Goal: Information Seeking & Learning: Compare options

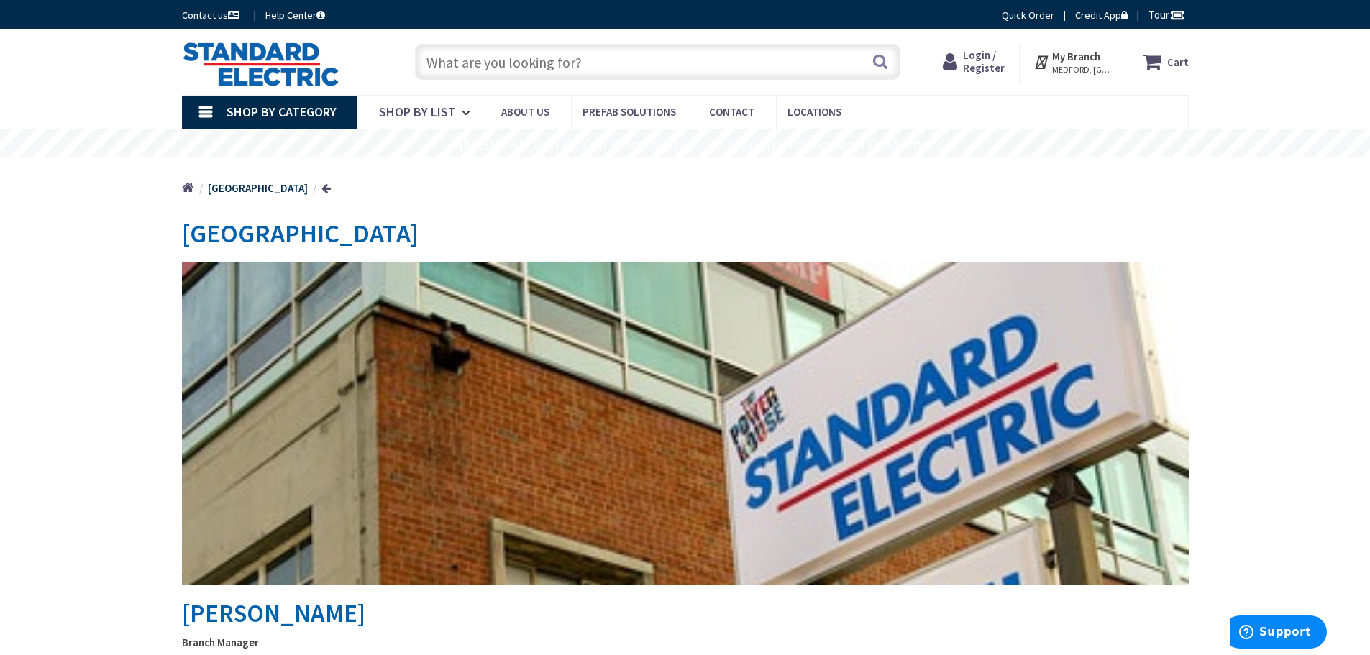
click at [488, 60] on input "text" at bounding box center [658, 62] width 486 height 36
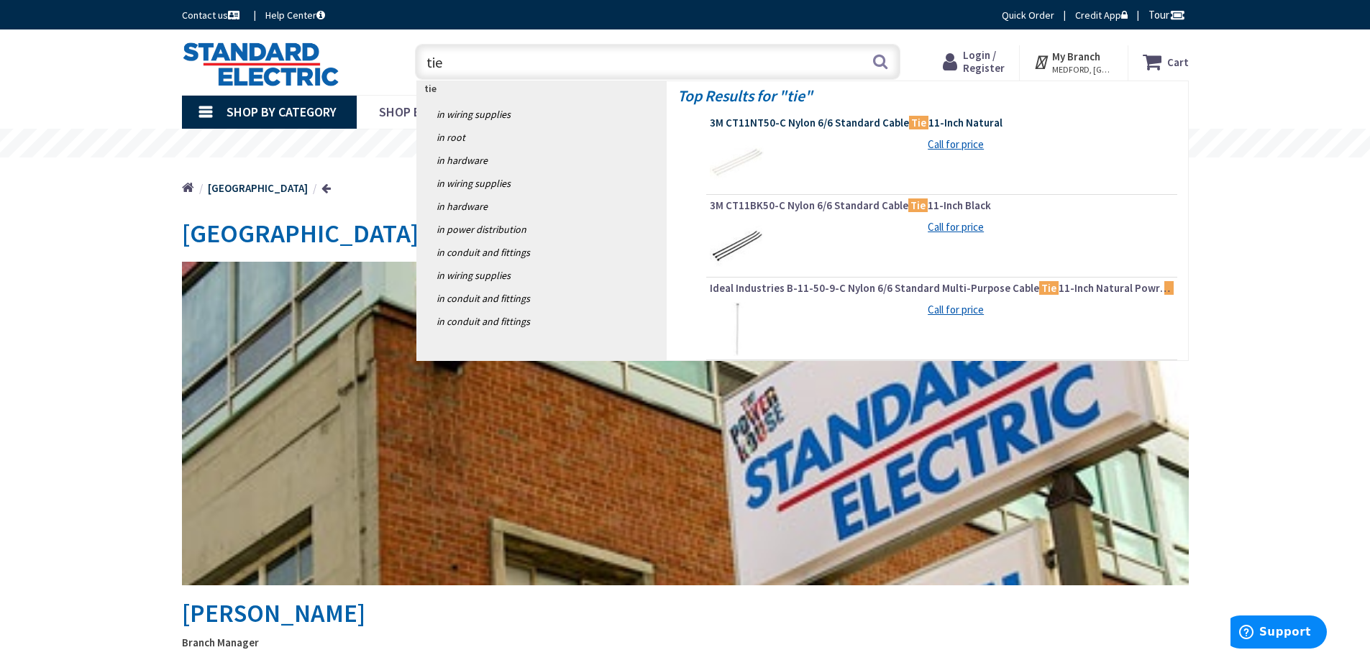
type input "tie"
click at [816, 120] on span "3M CT11NT50-C Nylon 6/6 Standard Cable Tie 11-Inch Natural" at bounding box center [942, 123] width 464 height 14
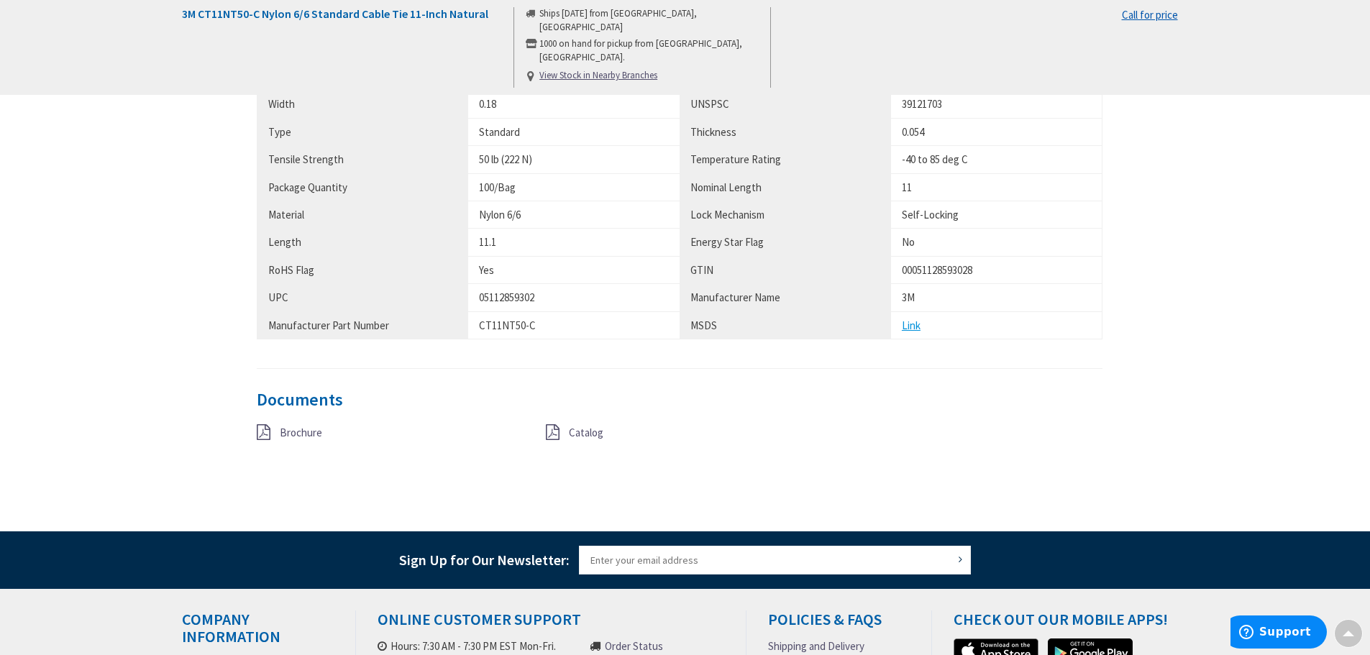
scroll to position [1007, 0]
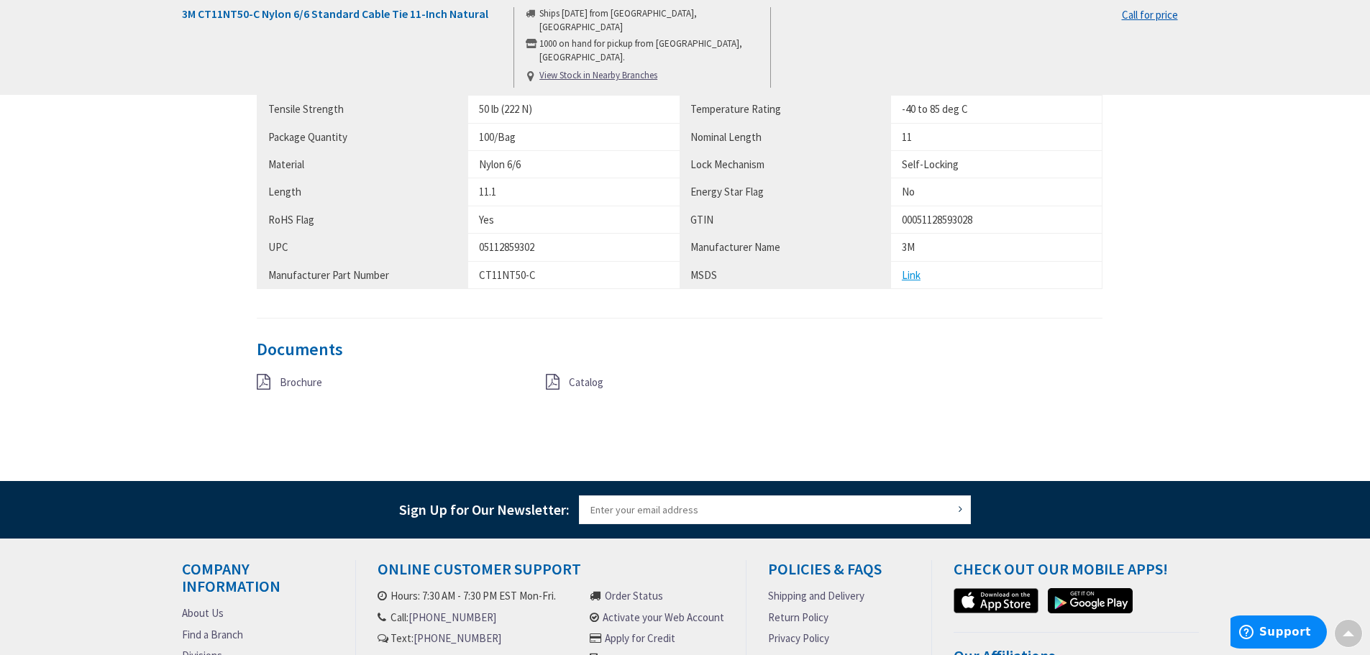
click at [298, 382] on span "Brochure" at bounding box center [301, 382] width 42 height 14
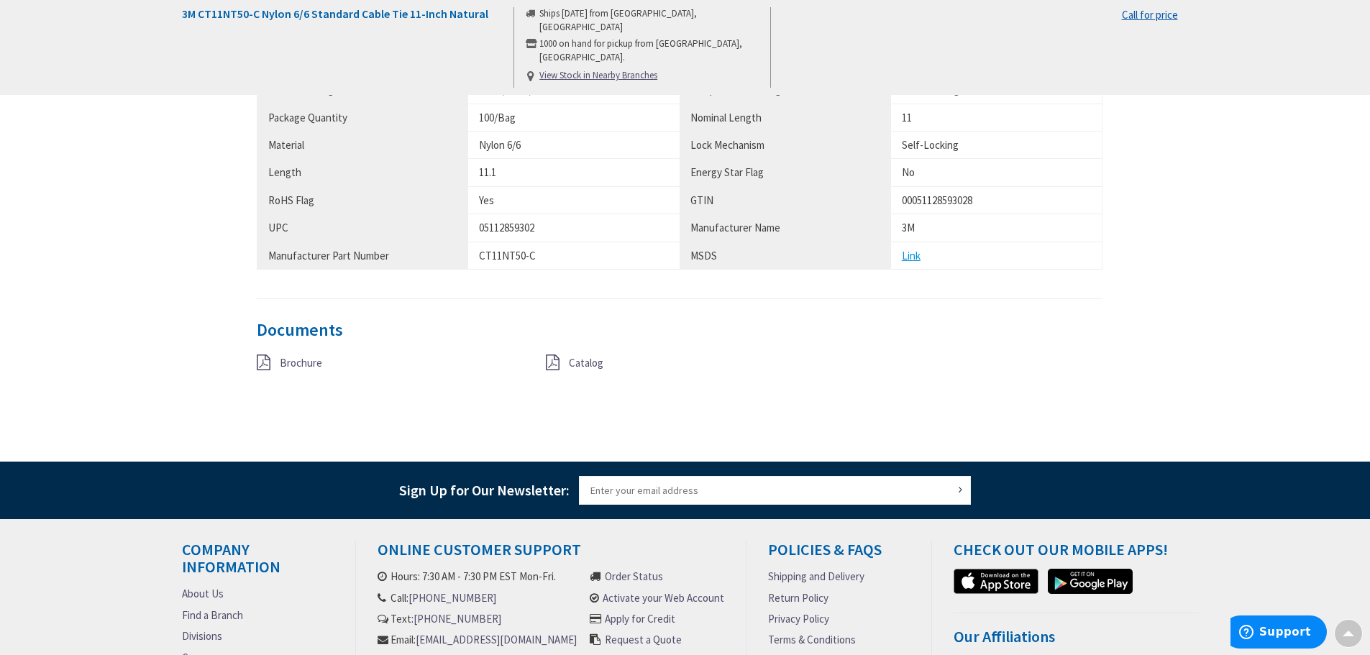
scroll to position [1018, 0]
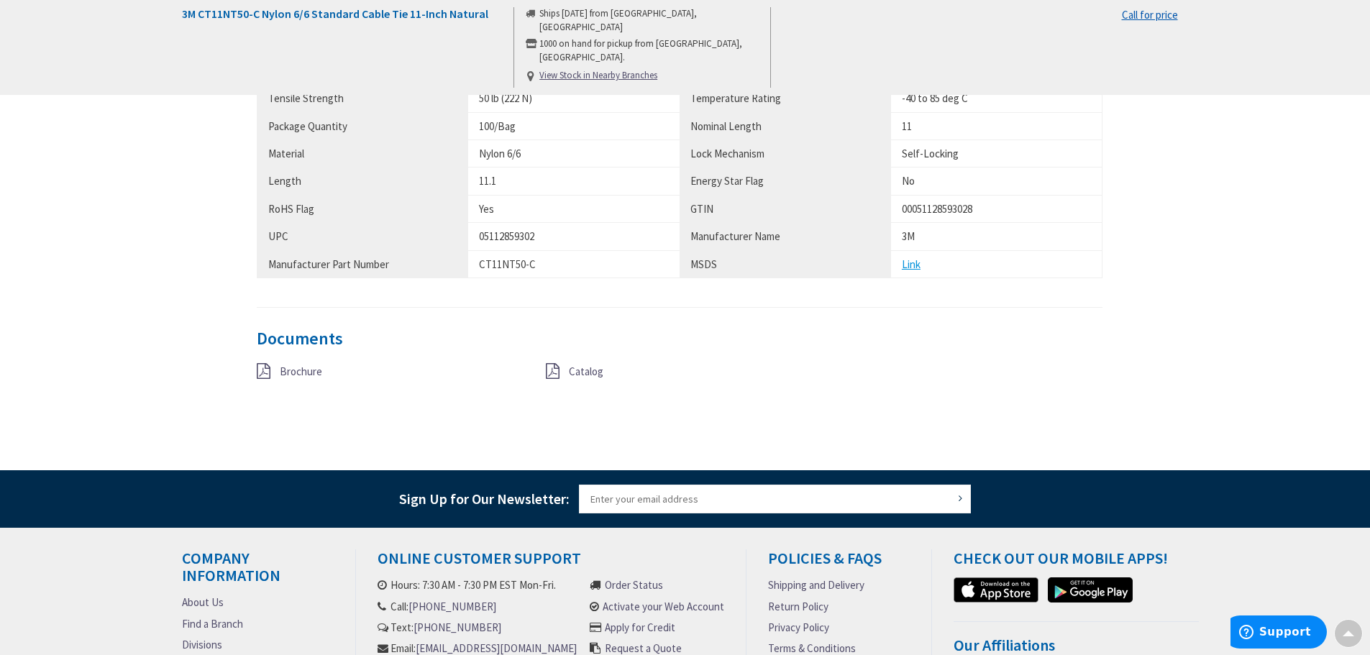
click at [293, 367] on span "Brochure" at bounding box center [301, 372] width 42 height 14
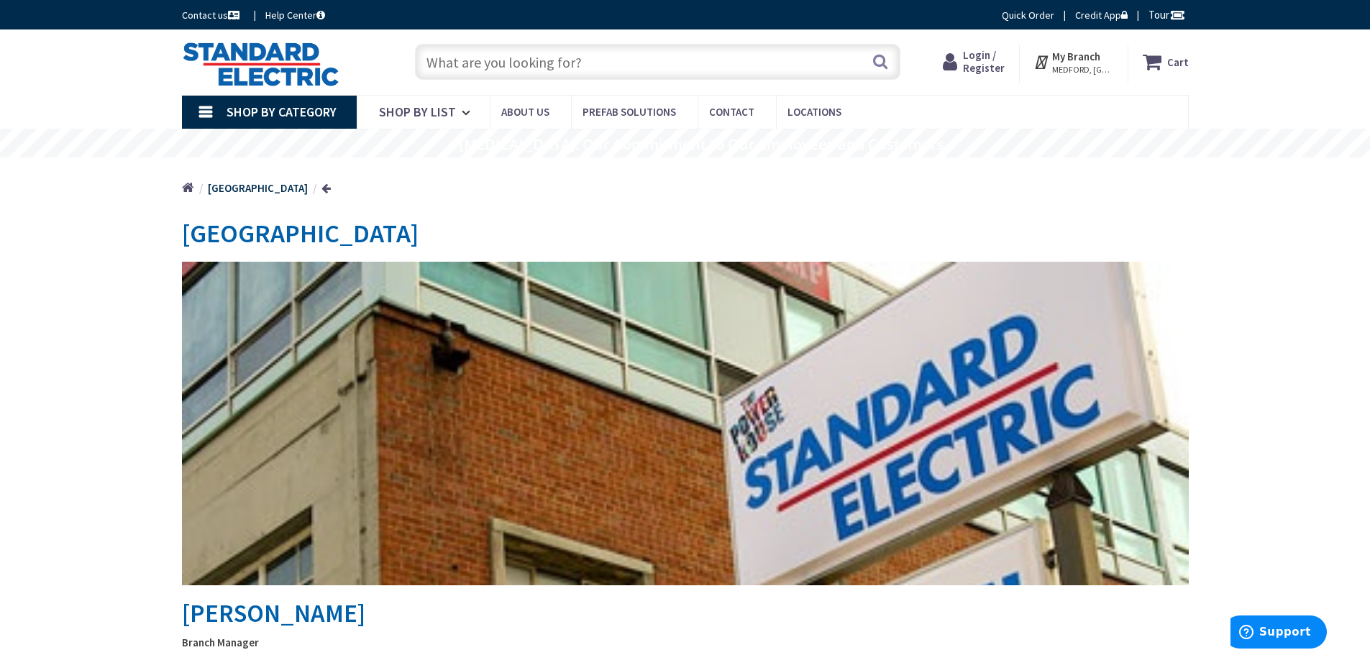
click at [446, 70] on input "text" at bounding box center [658, 62] width 486 height 36
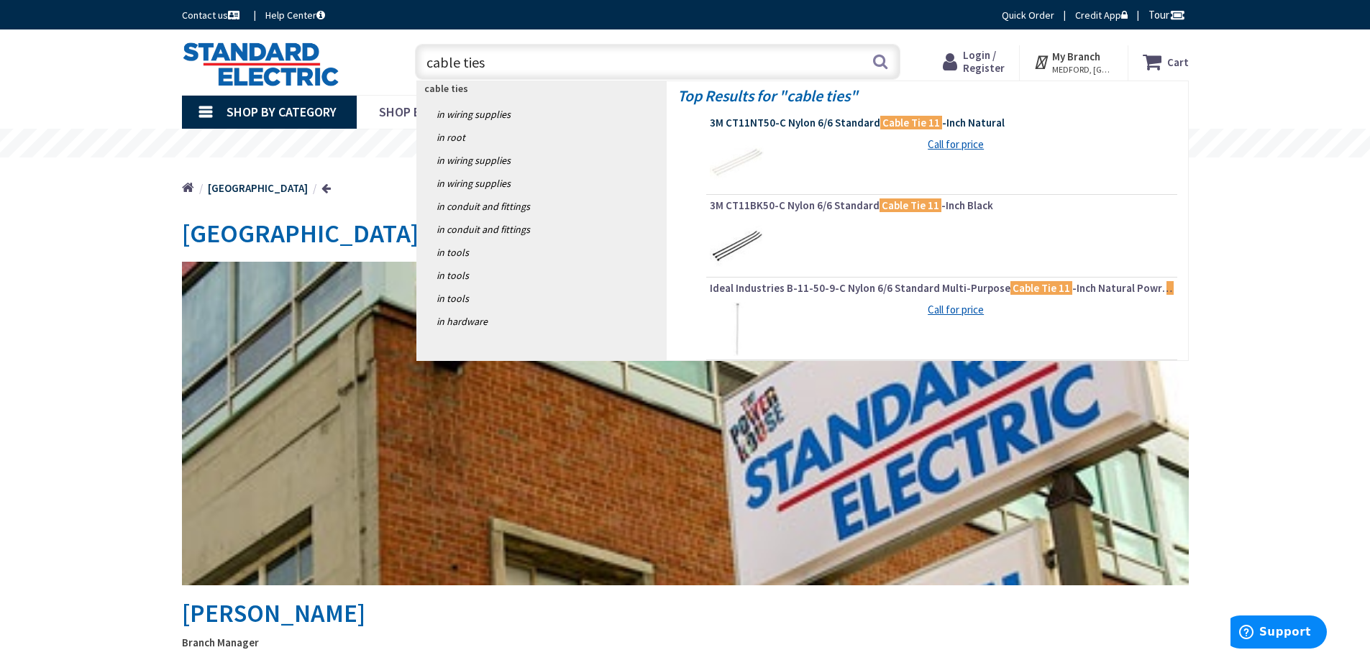
type input "cable ties"
click at [678, 125] on span "3M CT11NT50-C Nylon 6/6 Standard Cable Tie 11 -Inch Natural" at bounding box center [942, 123] width 464 height 14
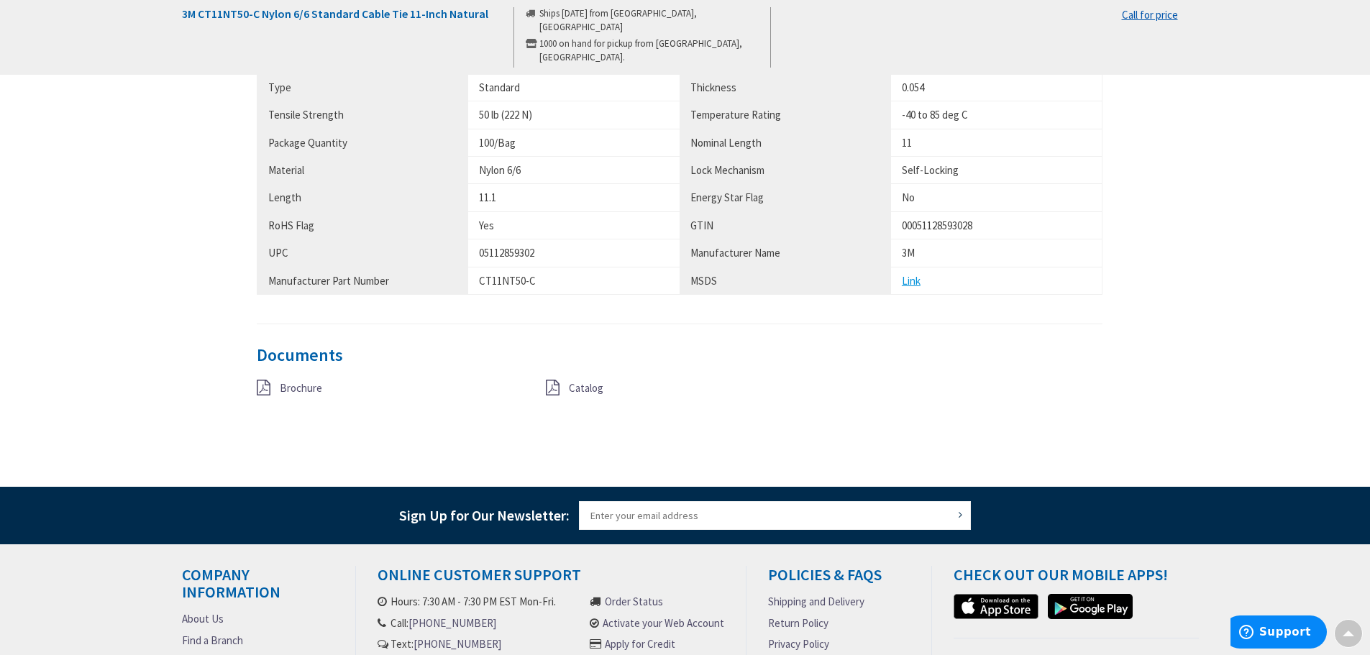
scroll to position [1007, 0]
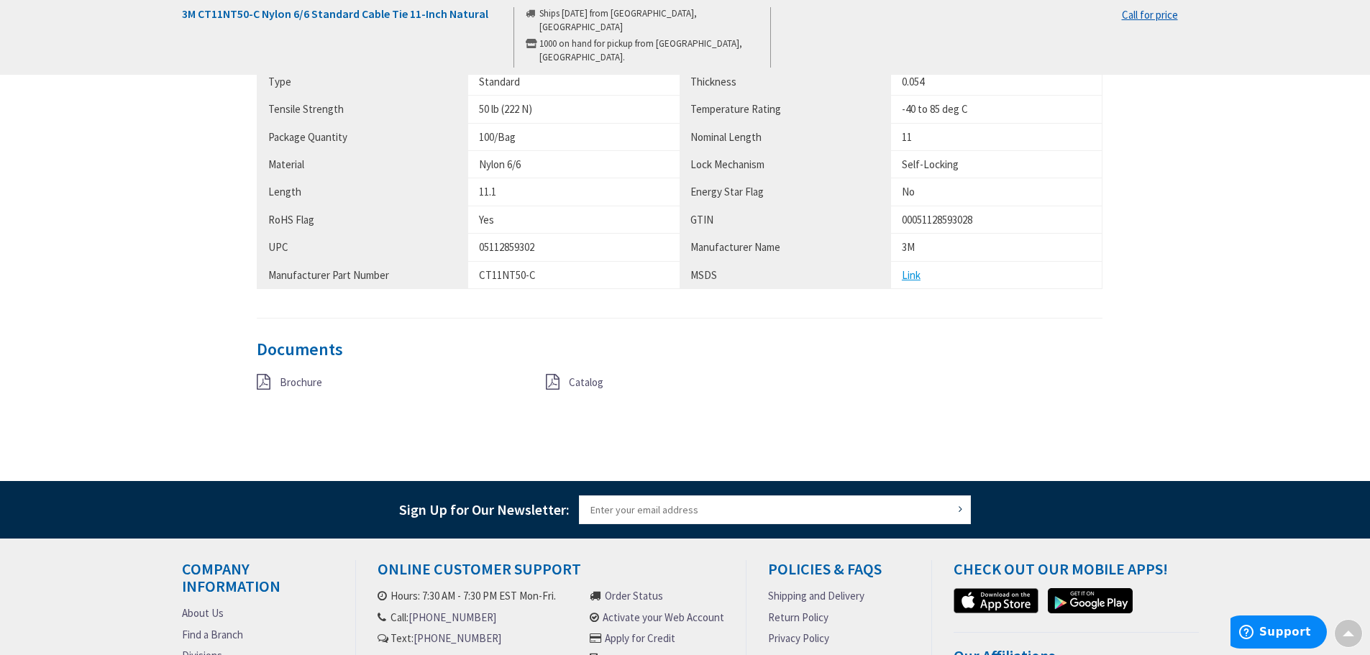
click at [575, 381] on span "Catalog" at bounding box center [586, 382] width 35 height 14
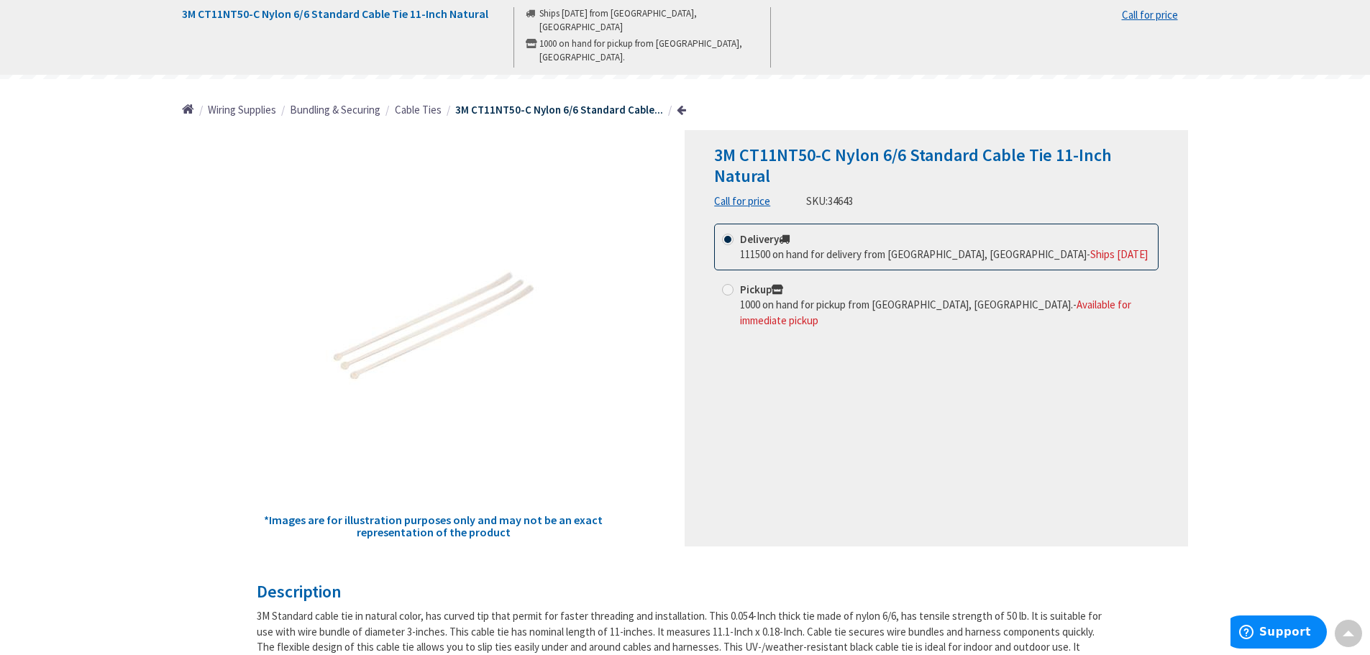
scroll to position [72, 0]
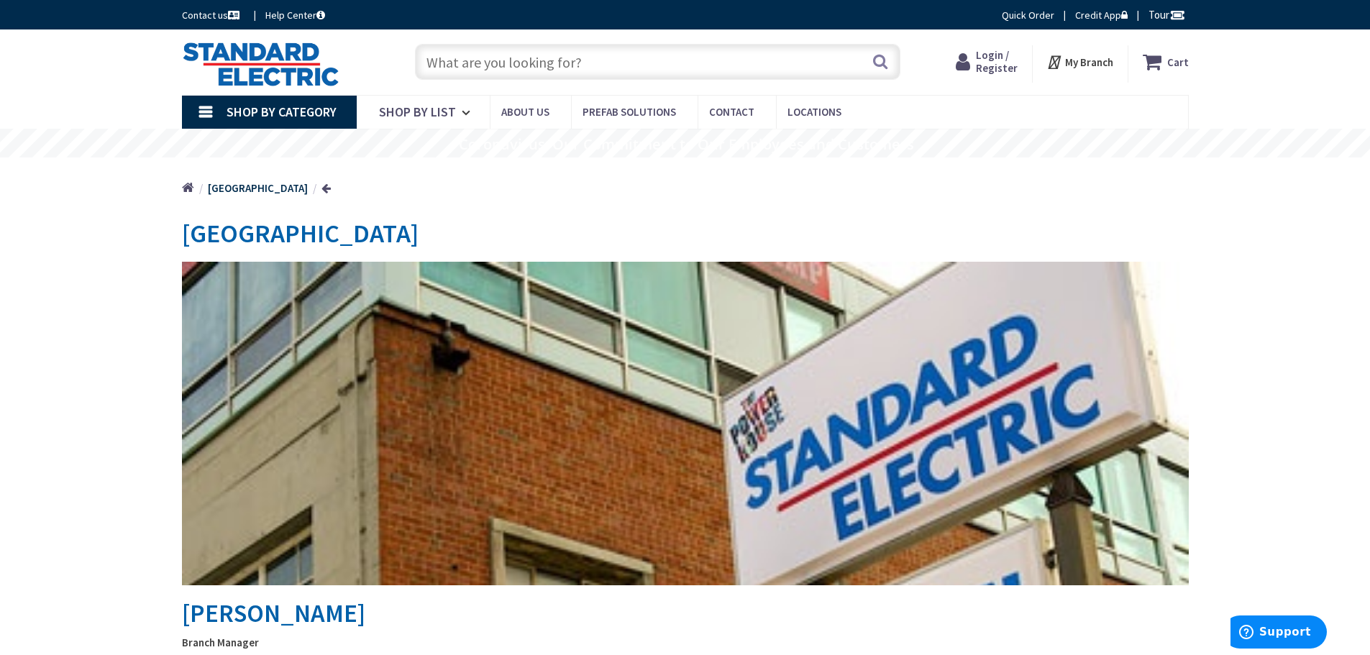
click at [458, 58] on input "text" at bounding box center [658, 62] width 486 height 36
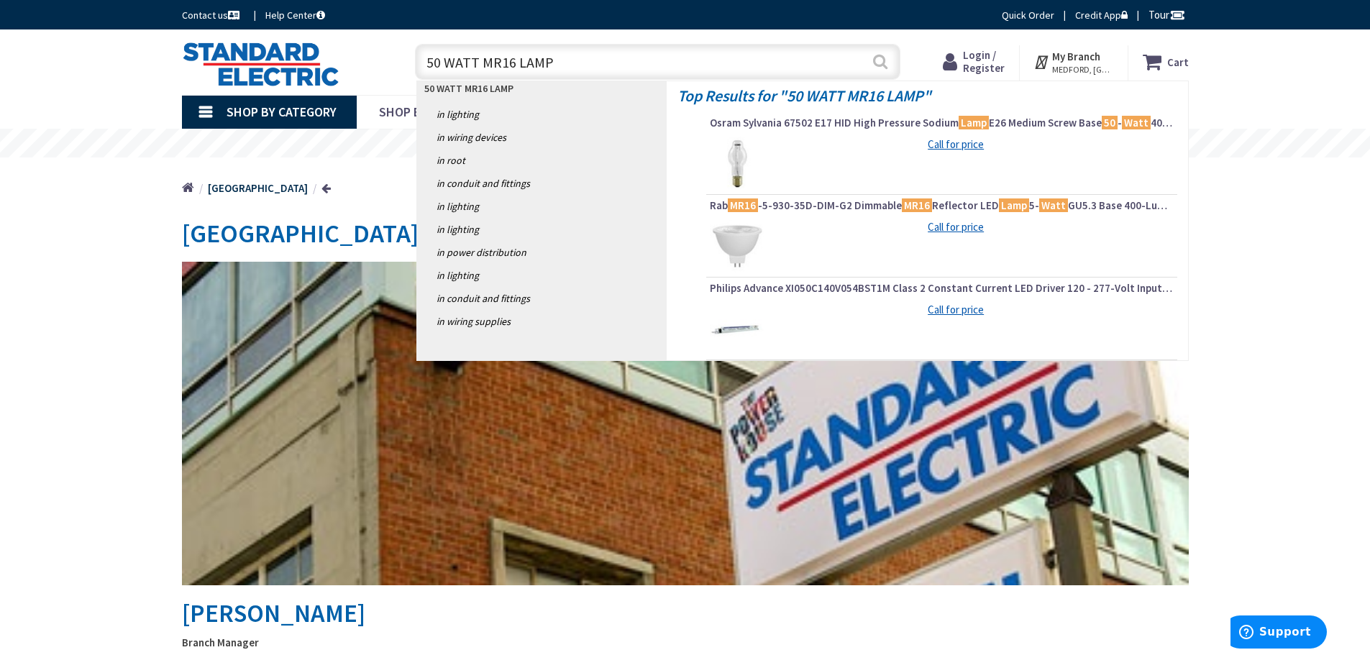
type input "50 WATT MR16 LAMP"
click at [886, 68] on button "Search" at bounding box center [880, 61] width 19 height 32
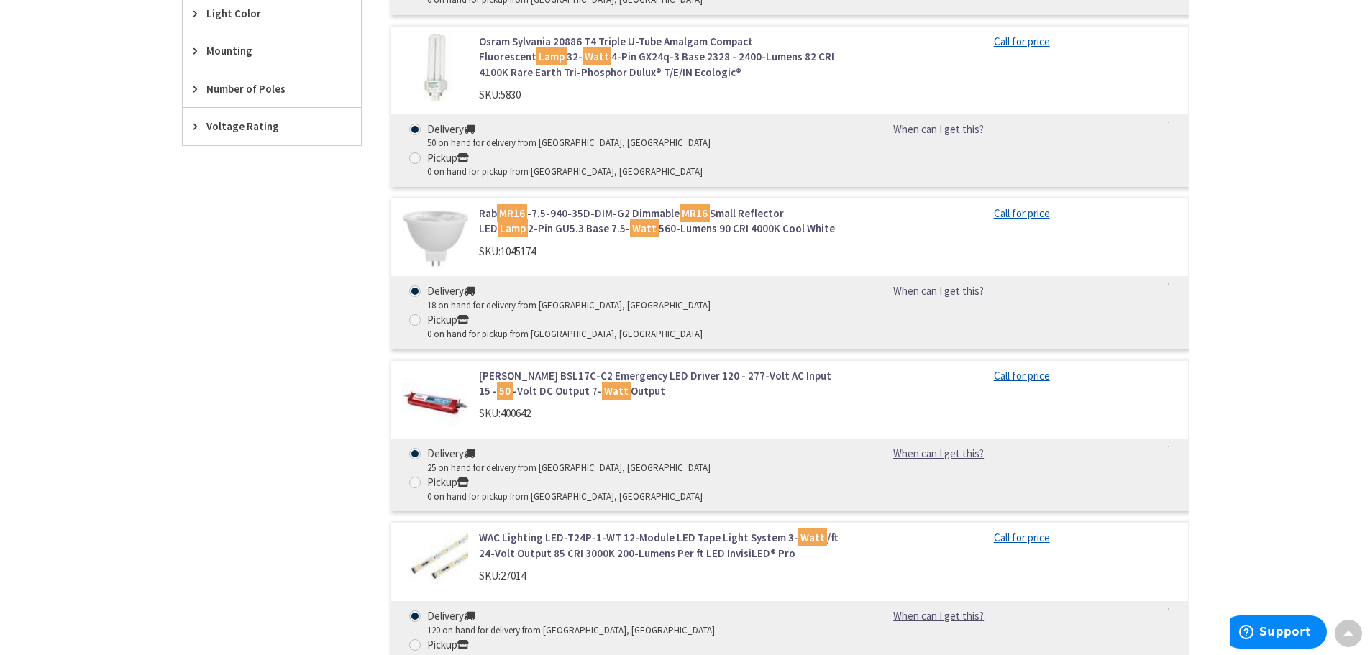
scroll to position [935, 0]
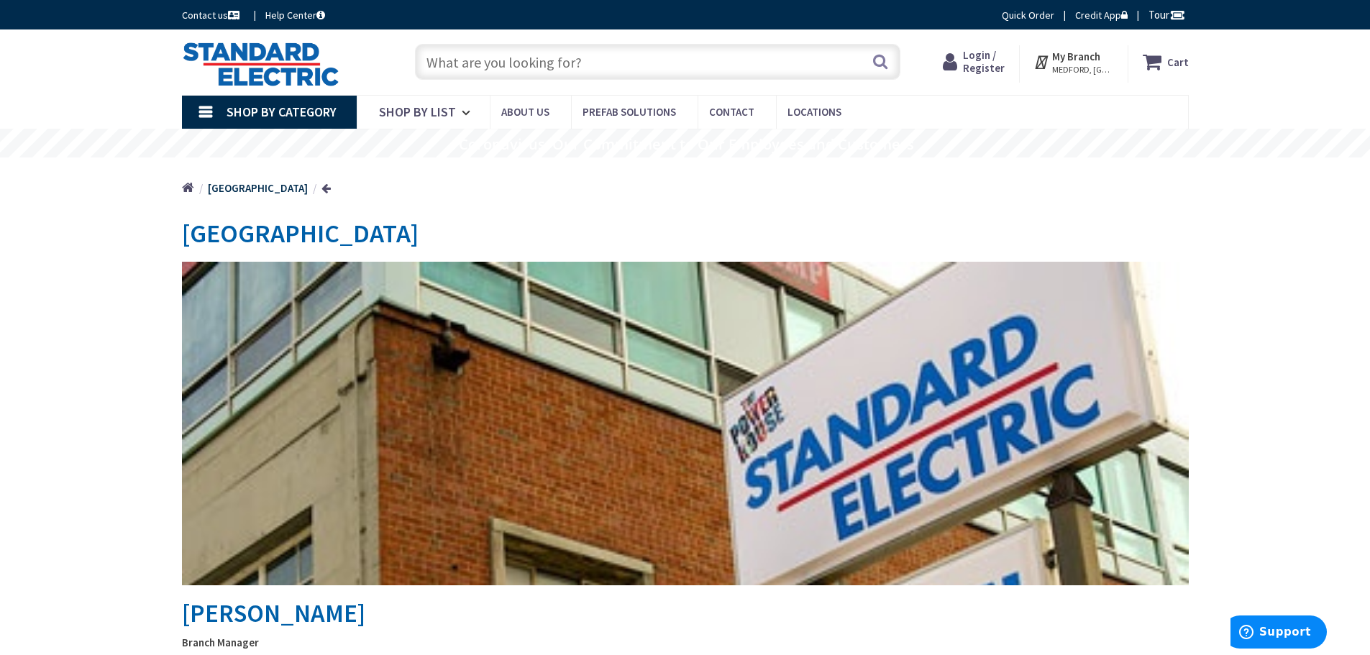
click at [291, 109] on span "Shop By Category" at bounding box center [282, 112] width 110 height 17
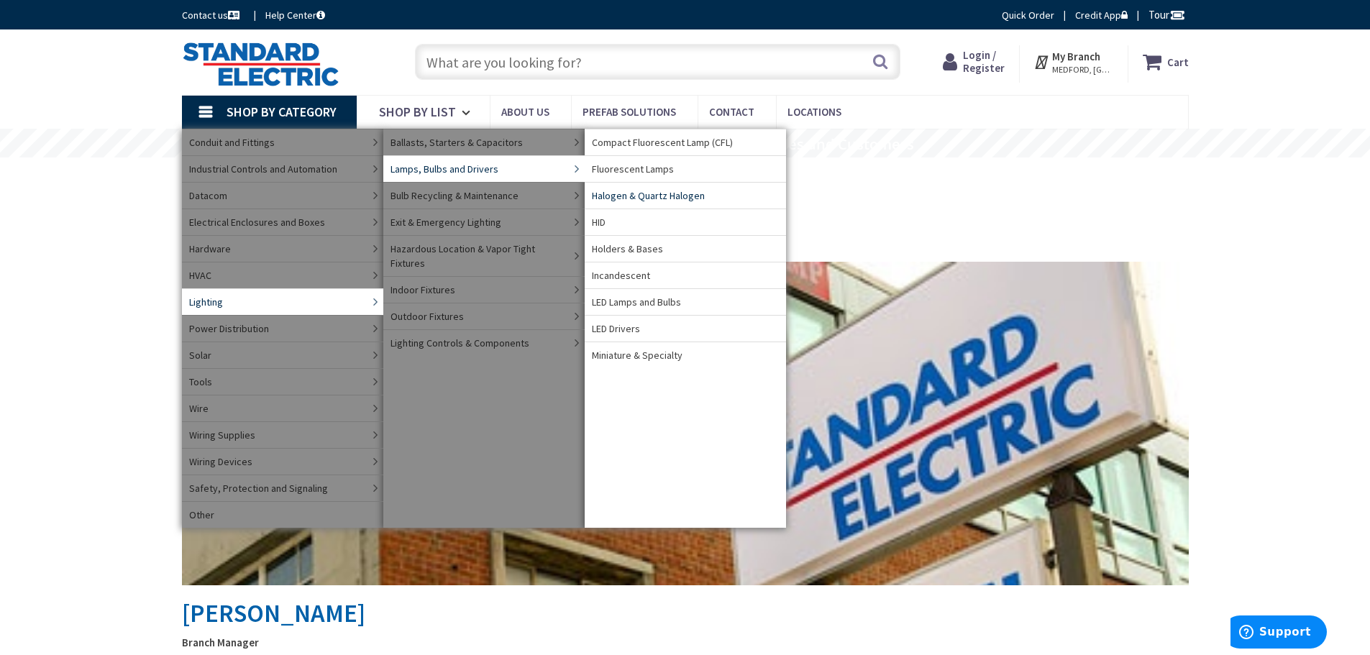
click at [632, 197] on span "Halogen & Quartz Halogen" at bounding box center [648, 195] width 113 height 14
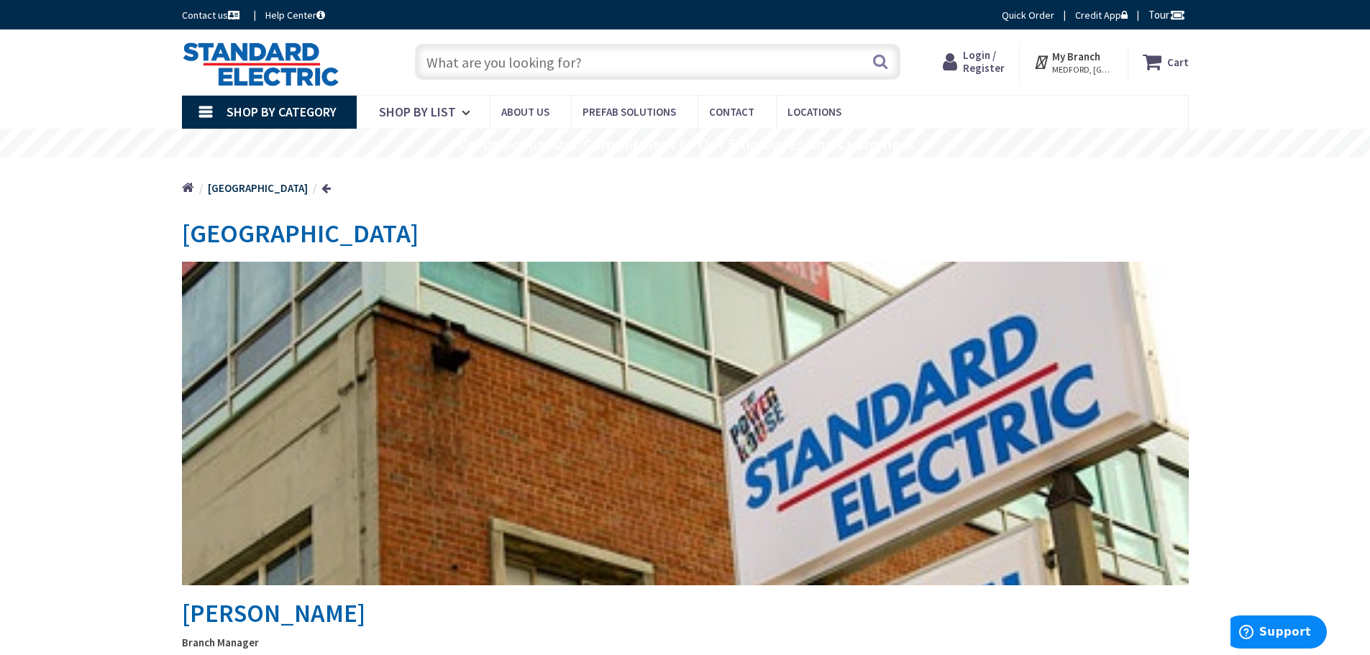
click at [265, 104] on span "Shop By Category" at bounding box center [282, 112] width 110 height 17
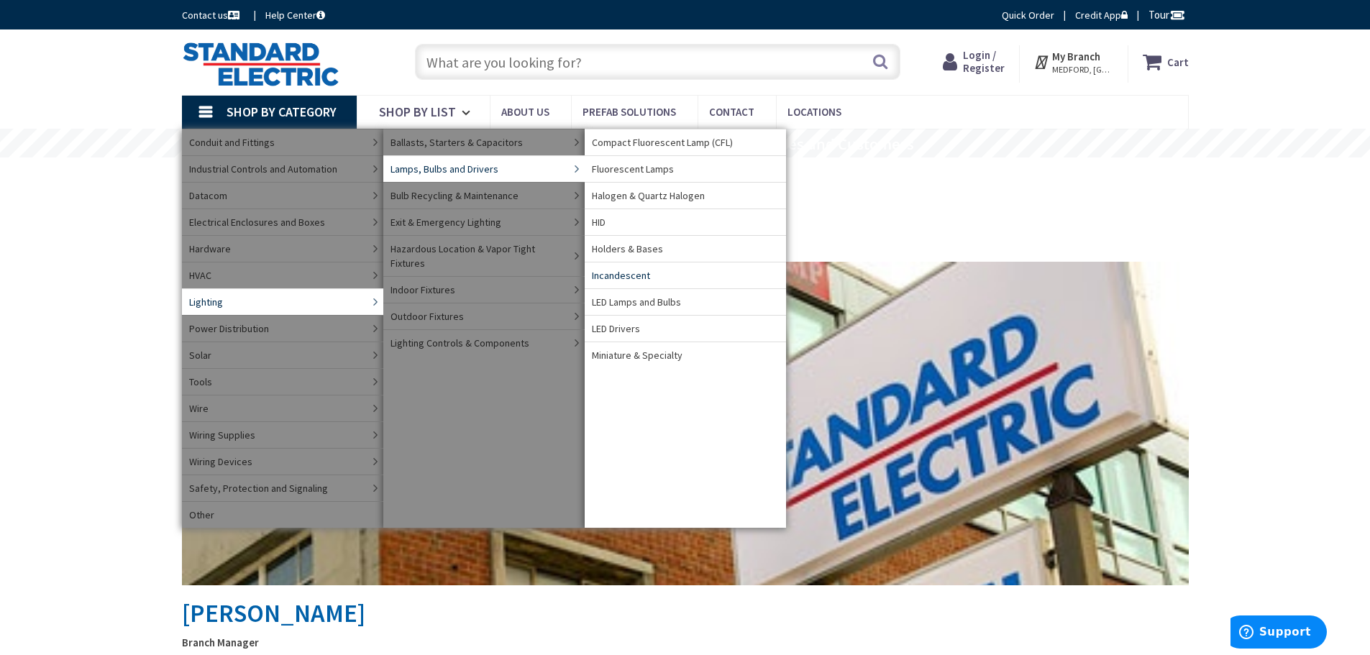
click at [623, 276] on span "Incandescent" at bounding box center [621, 275] width 58 height 14
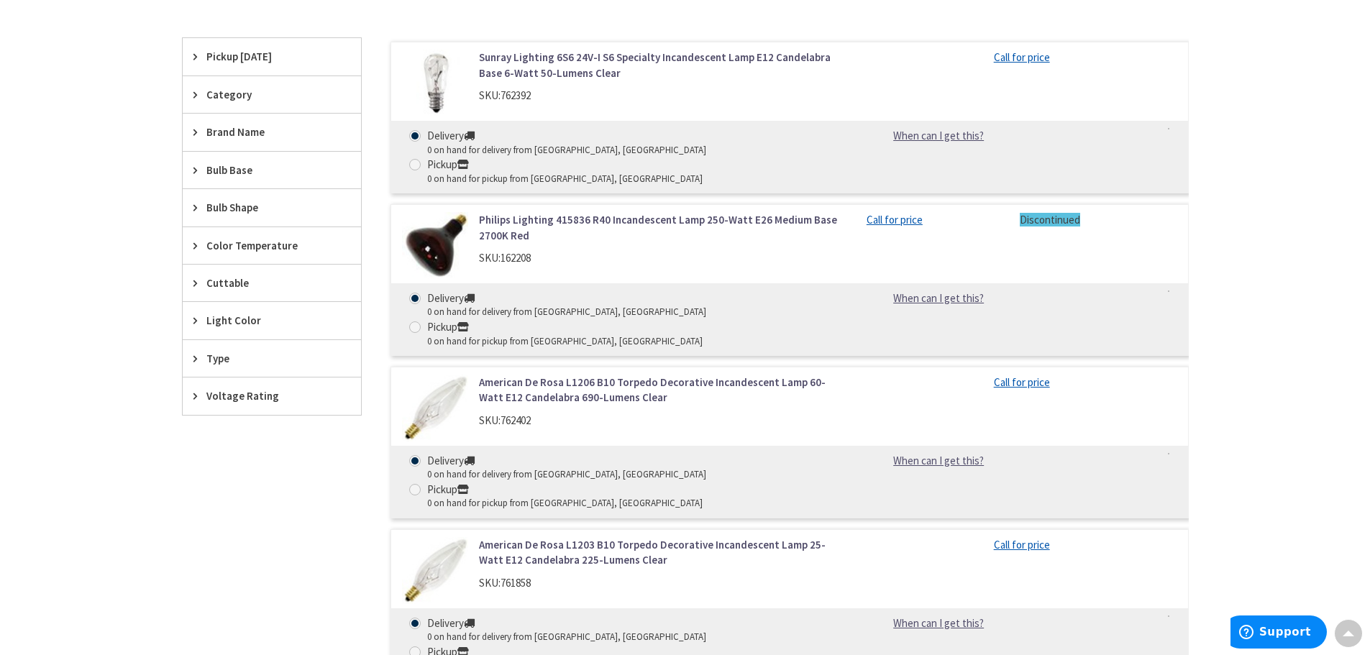
scroll to position [432, 0]
click at [192, 211] on div "Bulb Shape" at bounding box center [272, 209] width 178 height 37
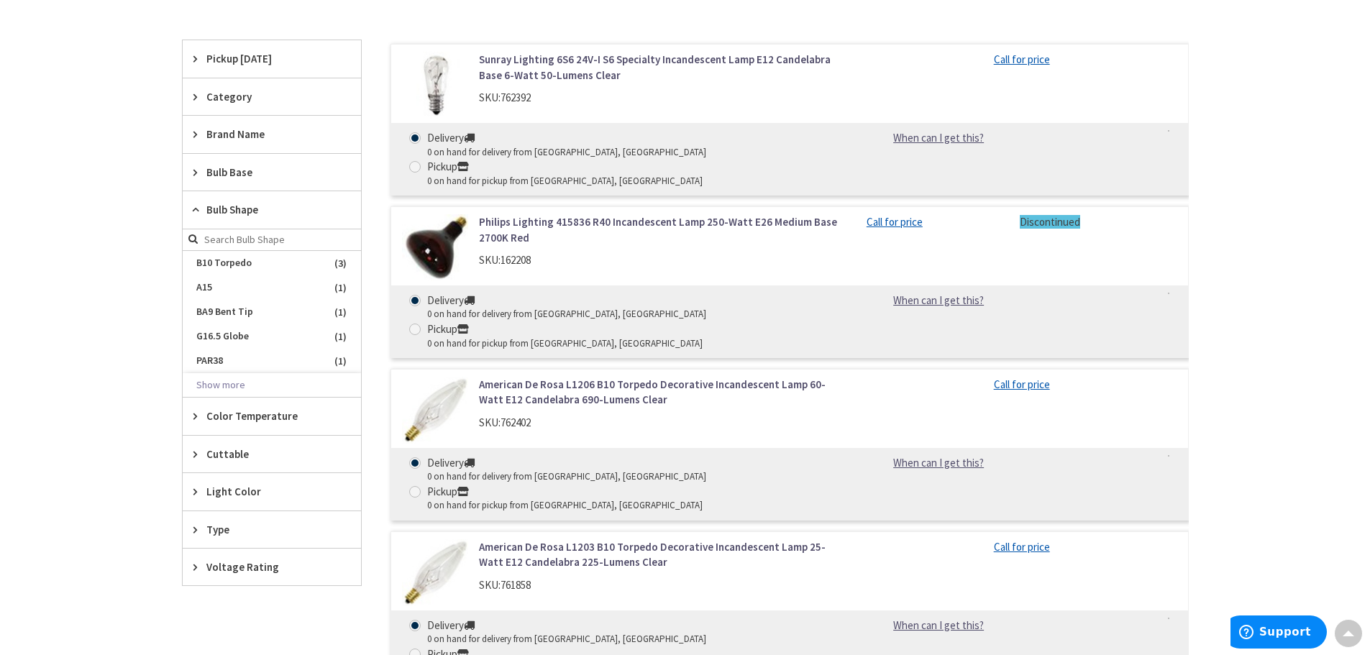
click at [194, 206] on icon at bounding box center [198, 209] width 11 height 11
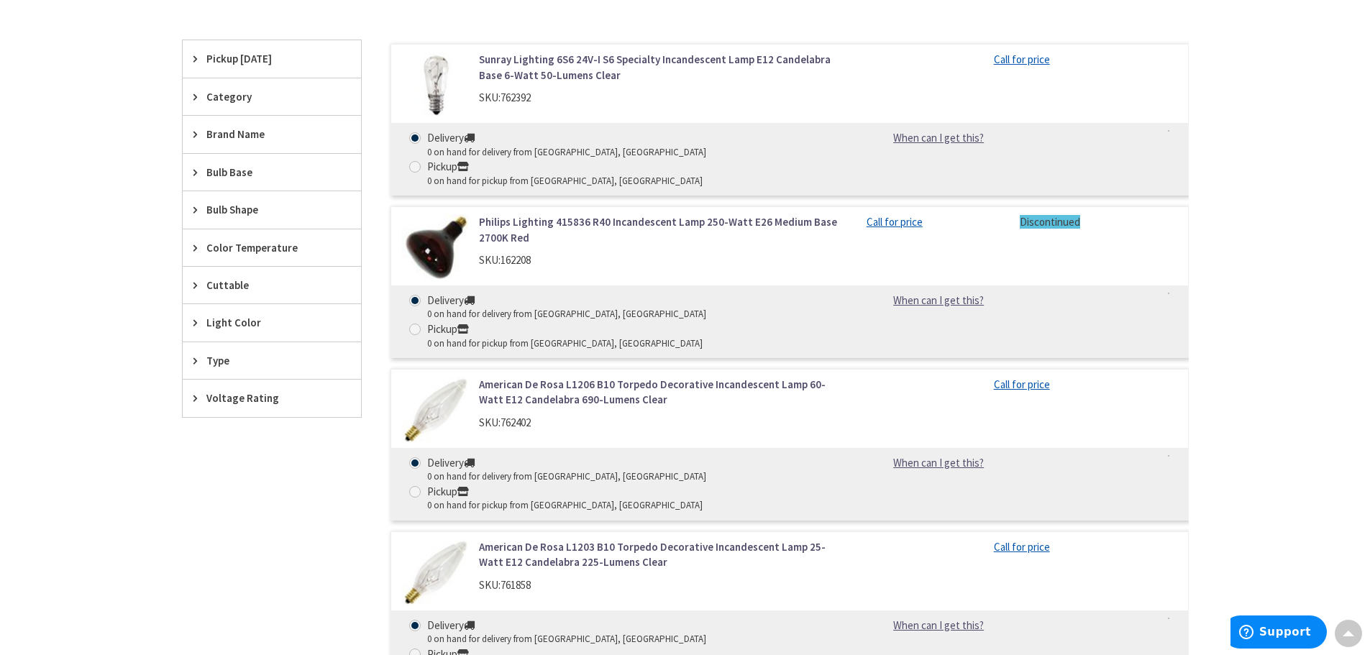
click at [194, 206] on icon at bounding box center [198, 209] width 11 height 11
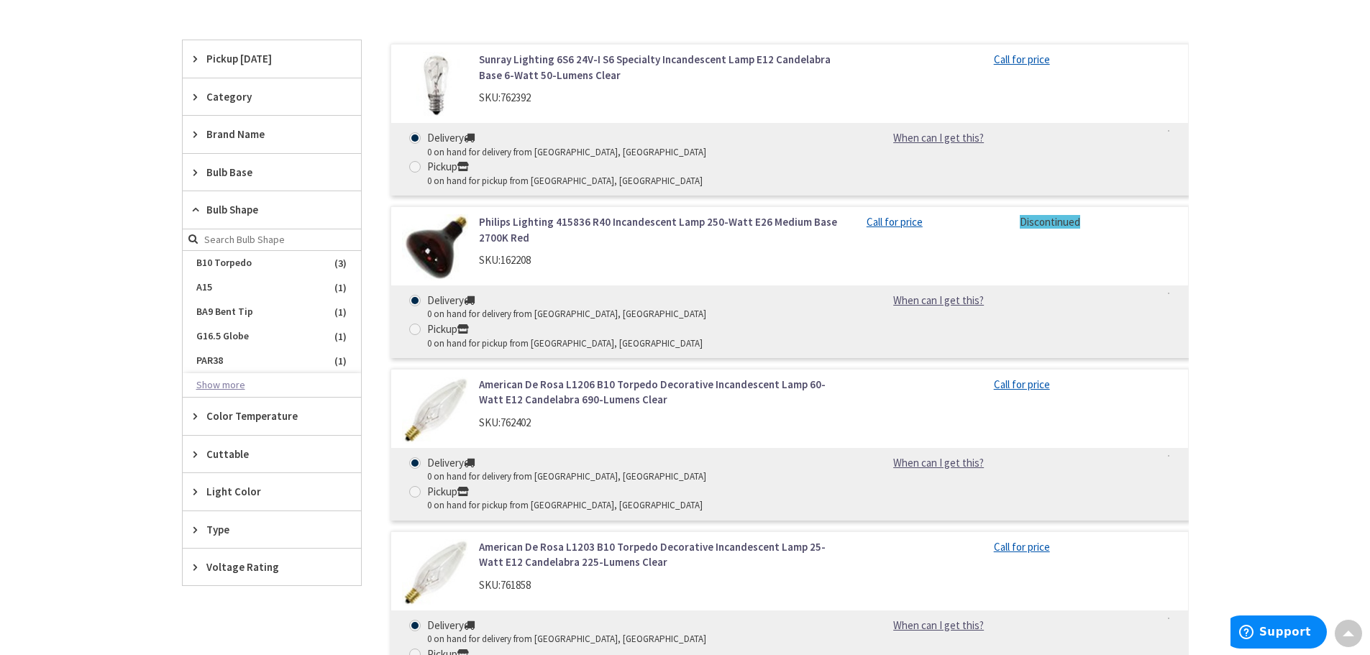
click at [217, 383] on button "Show more" at bounding box center [272, 385] width 178 height 24
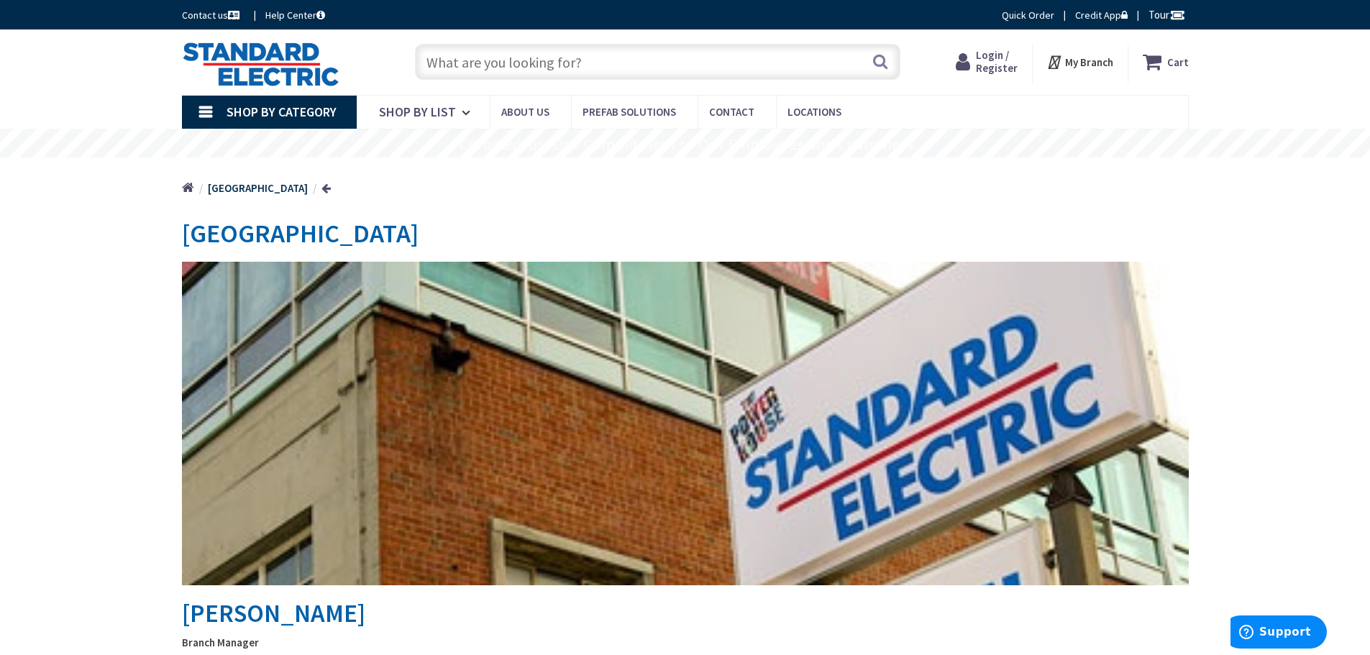
click at [474, 68] on input "text" at bounding box center [658, 62] width 486 height 36
